Goal: Use online tool/utility

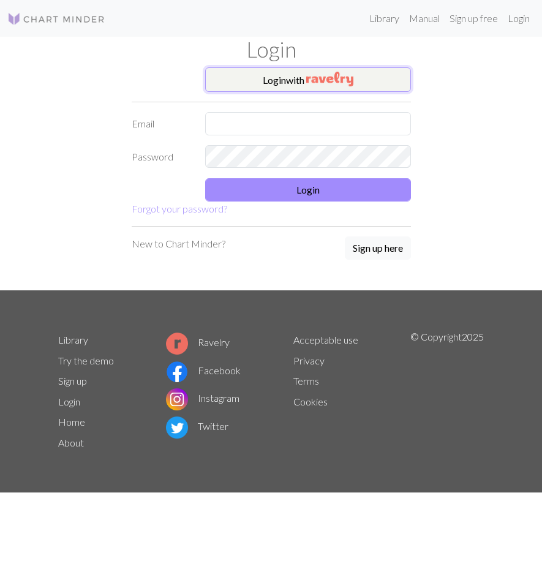
click at [337, 81] on img "button" at bounding box center [329, 79] width 47 height 15
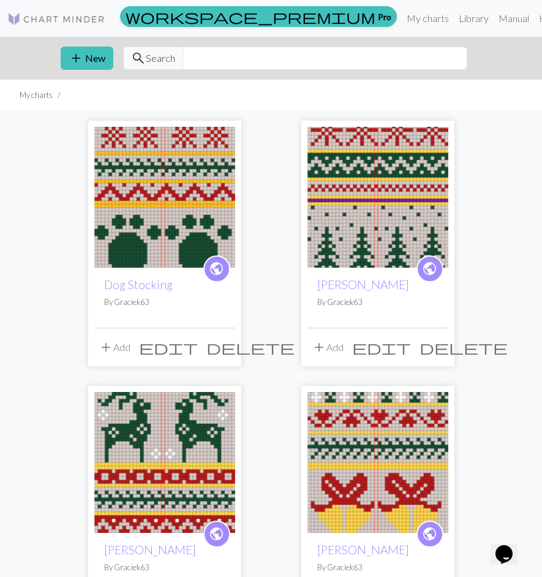
click at [379, 214] on img at bounding box center [377, 197] width 141 height 141
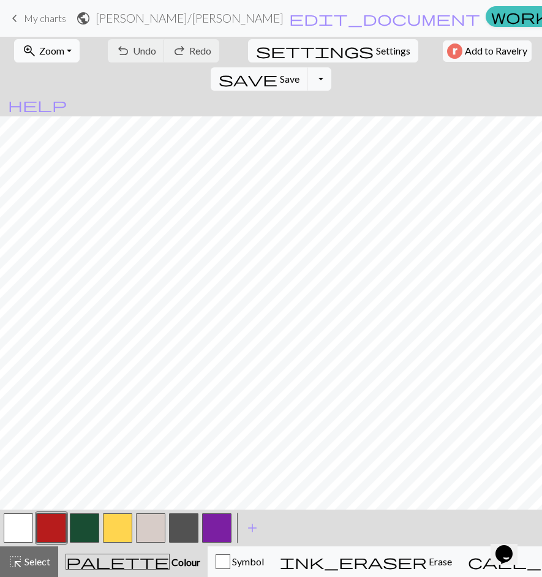
click at [58, 50] on span "Zoom" at bounding box center [51, 51] width 25 height 12
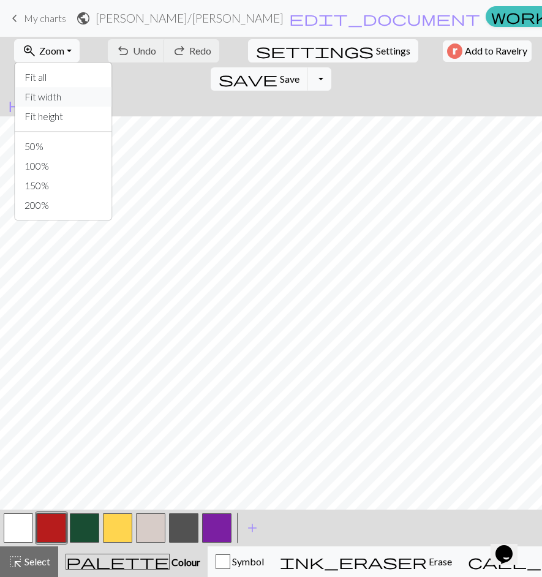
click at [54, 102] on button "Fit width" at bounding box center [63, 97] width 97 height 20
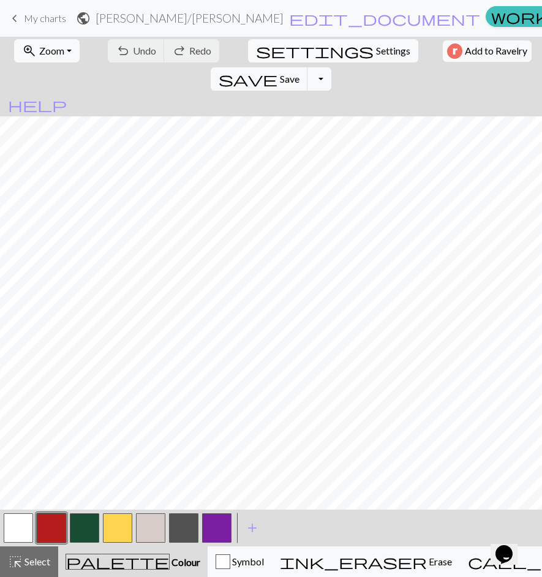
click at [376, 44] on span "Settings" at bounding box center [393, 50] width 34 height 15
select select "aran"
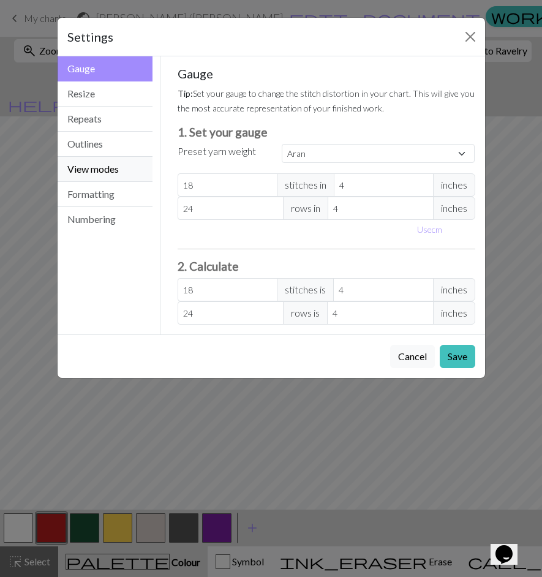
click at [126, 159] on button "View modes" at bounding box center [106, 169] width 96 height 25
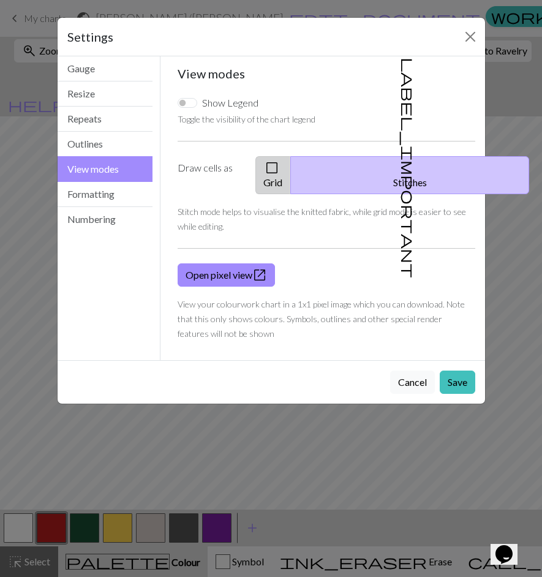
click at [279, 167] on span "check_box_outline_blank" at bounding box center [272, 167] width 15 height 17
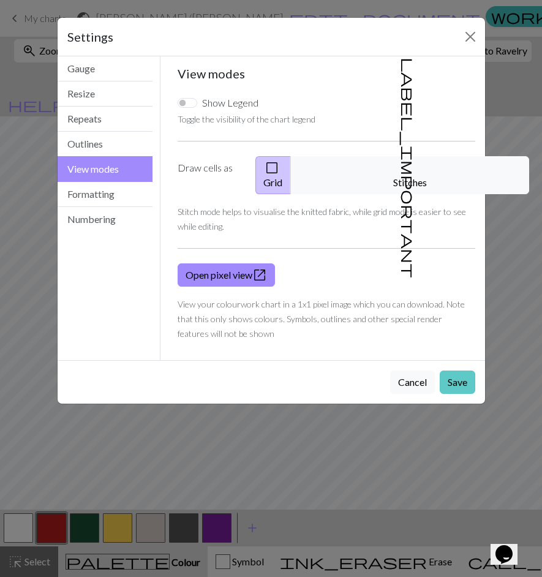
click at [457, 371] on button "Save" at bounding box center [458, 382] width 36 height 23
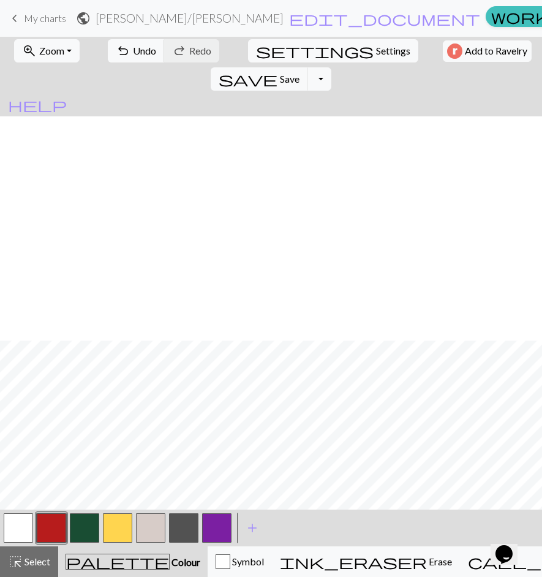
scroll to position [224, 0]
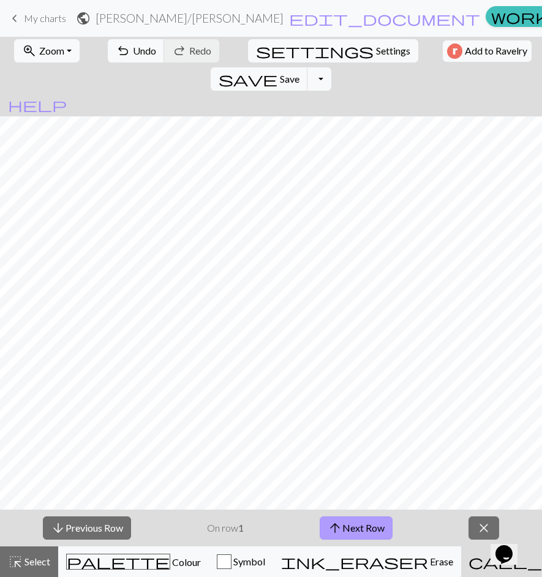
click at [380, 529] on button "arrow_upward Next Row" at bounding box center [356, 527] width 73 height 23
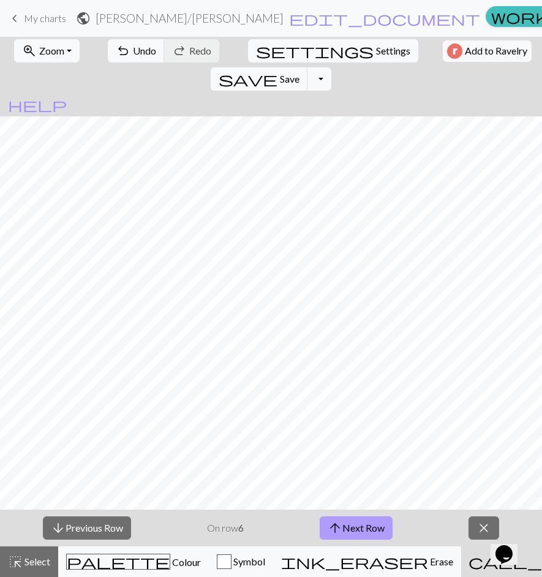
click at [380, 529] on button "arrow_upward Next Row" at bounding box center [356, 527] width 73 height 23
click at [380, 529] on button "arrow_upward Next Row" at bounding box center [358, 527] width 73 height 23
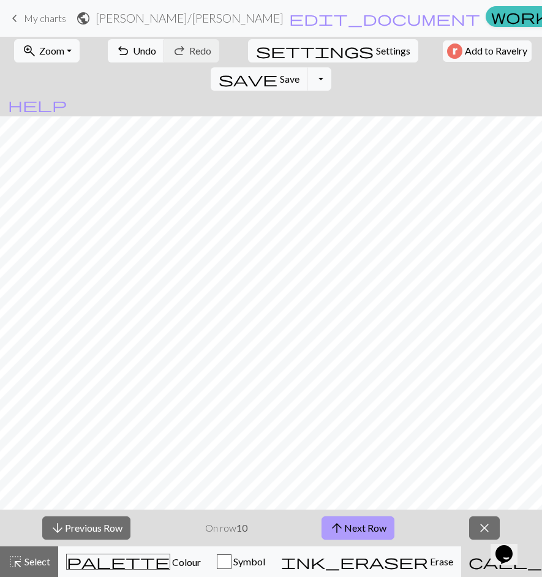
click at [380, 529] on button "arrow_upward Next Row" at bounding box center [358, 527] width 73 height 23
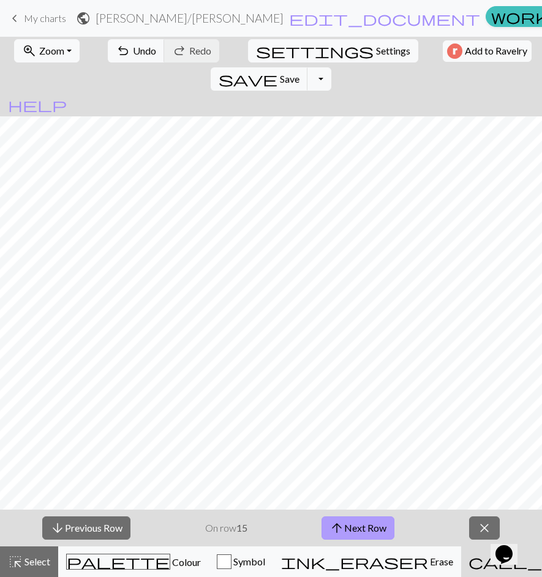
click at [380, 529] on button "arrow_upward Next Row" at bounding box center [358, 527] width 73 height 23
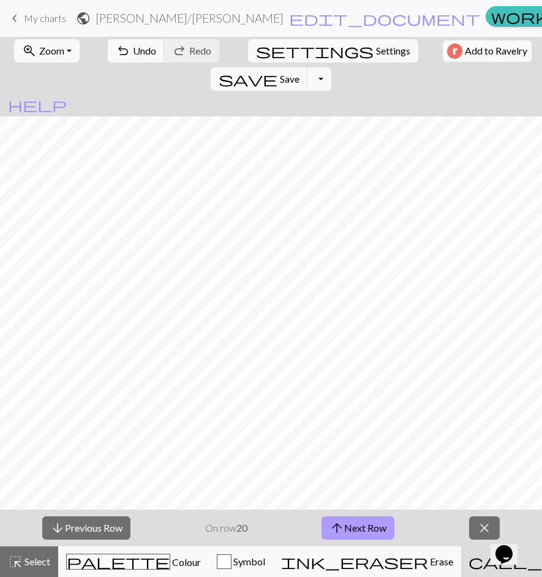
click at [380, 529] on button "arrow_upward Next Row" at bounding box center [358, 527] width 73 height 23
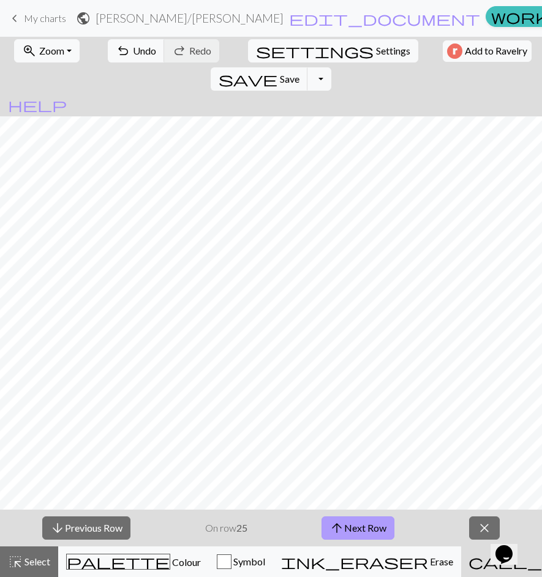
click at [380, 529] on button "arrow_upward Next Row" at bounding box center [358, 527] width 73 height 23
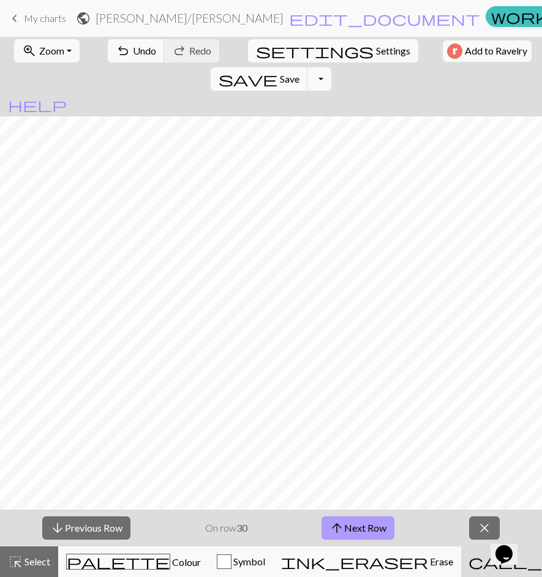
click at [380, 529] on button "arrow_upward Next Row" at bounding box center [358, 527] width 73 height 23
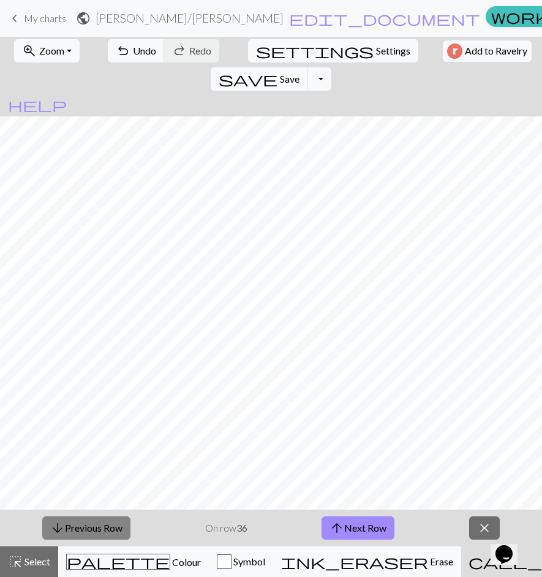
click at [115, 519] on button "arrow_downward Previous Row" at bounding box center [86, 527] width 88 height 23
click at [367, 526] on button "arrow_upward Next Row" at bounding box center [358, 527] width 73 height 23
click at [369, 526] on button "arrow_upward Next Row" at bounding box center [358, 527] width 73 height 23
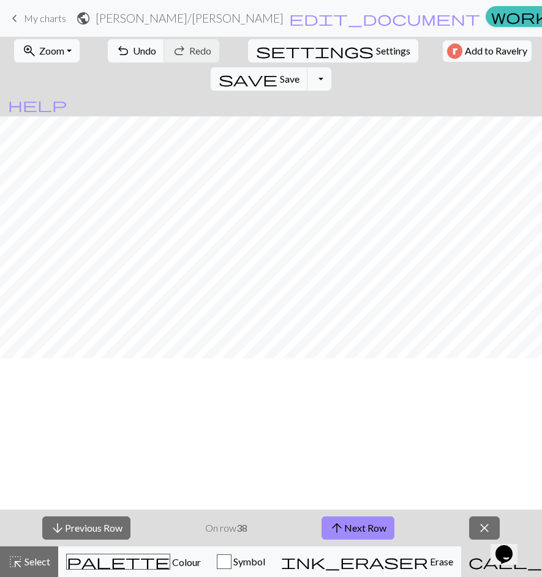
scroll to position [15, 0]
